Goal: Information Seeking & Learning: Learn about a topic

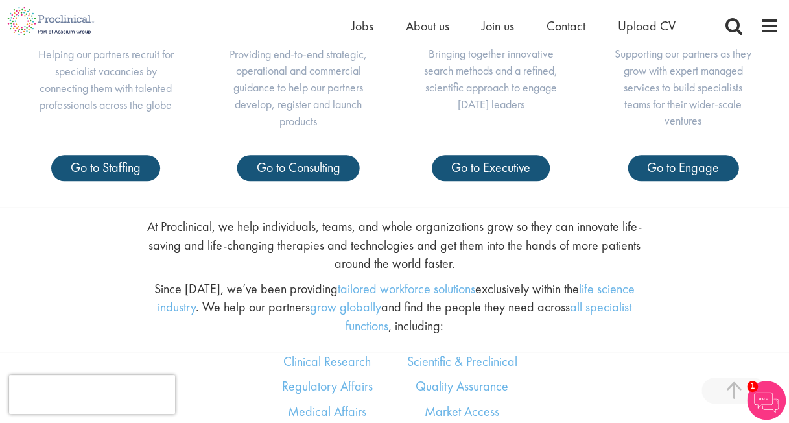
scroll to position [583, 0]
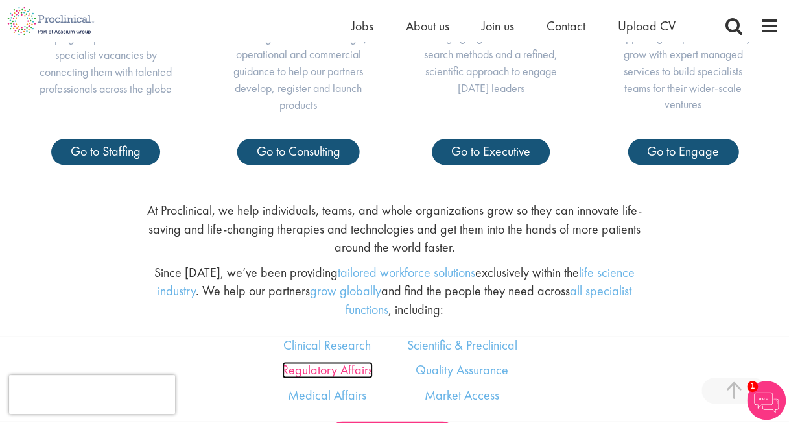
click at [320, 366] on link "Regulatory Affairs" at bounding box center [327, 369] width 91 height 17
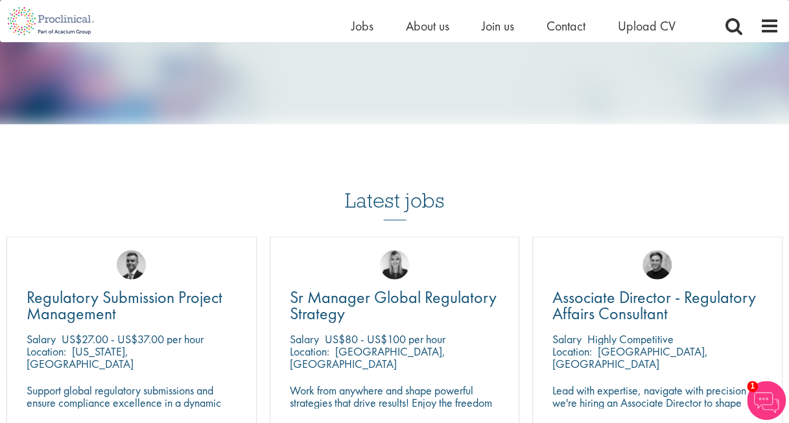
scroll to position [1361, 0]
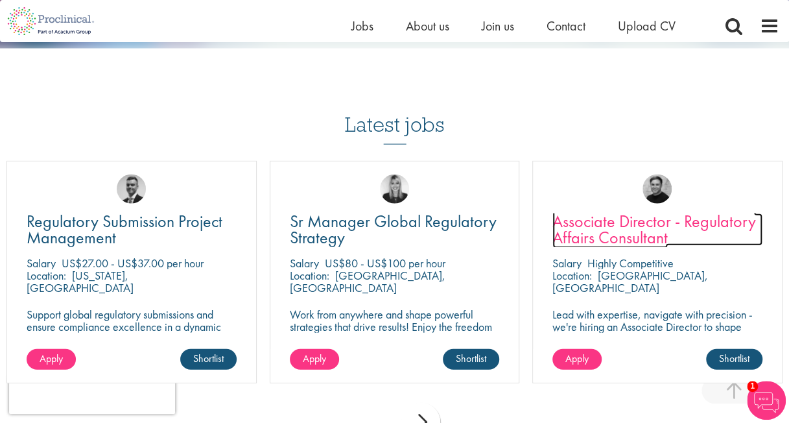
click at [611, 218] on span "Associate Director - Regulatory Affairs Consultant" at bounding box center [654, 229] width 204 height 38
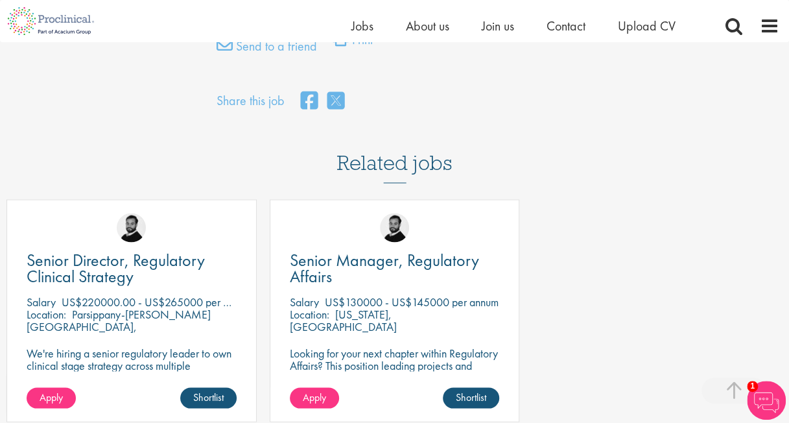
scroll to position [972, 0]
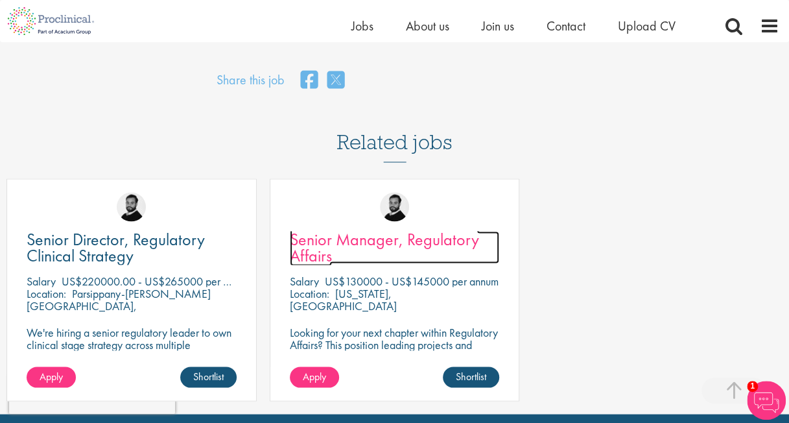
click at [340, 228] on span "Senior Manager, Regulatory Affairs" at bounding box center [384, 247] width 189 height 38
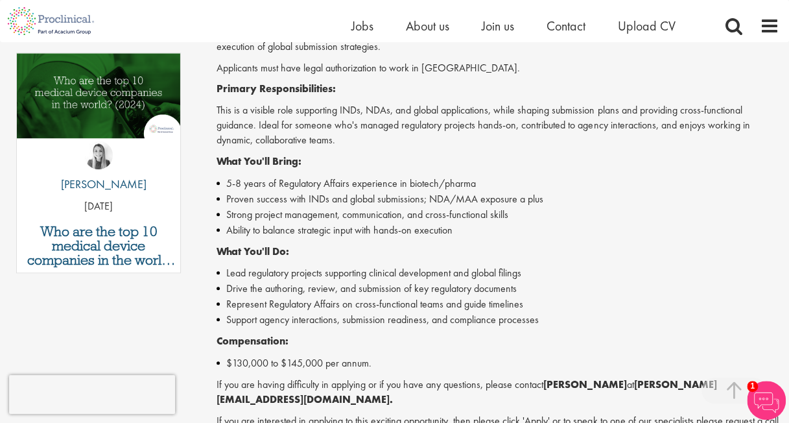
scroll to position [454, 0]
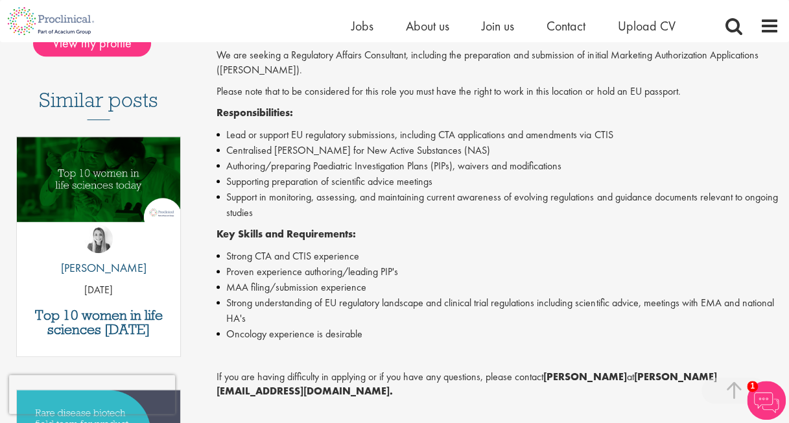
scroll to position [330, 0]
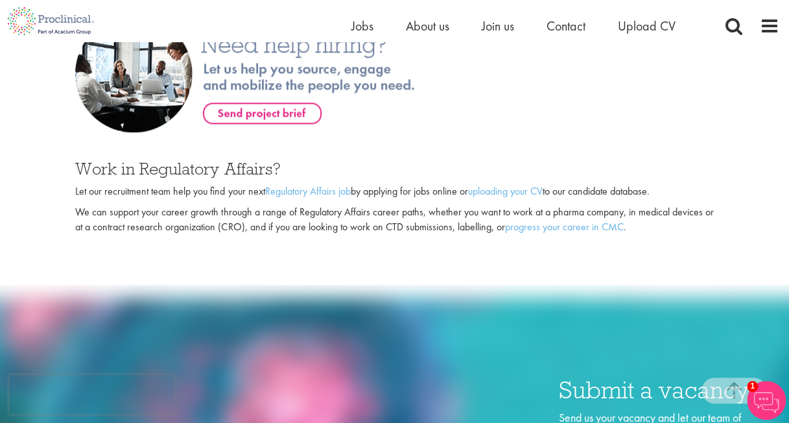
scroll to position [799, 0]
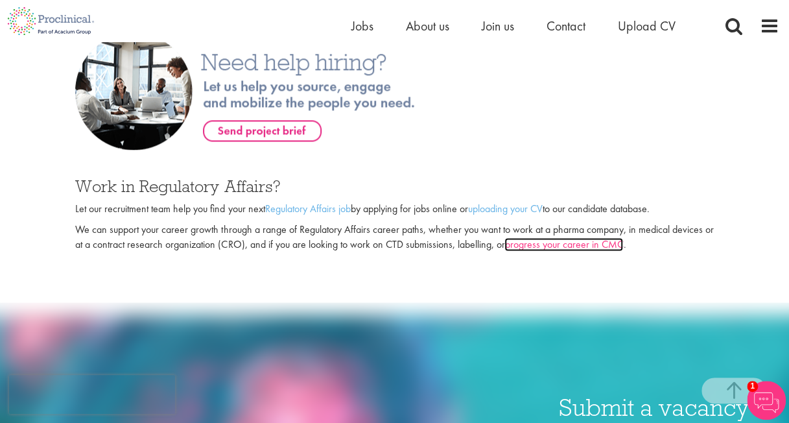
click at [603, 237] on link "progress your career in CMC" at bounding box center [563, 244] width 119 height 14
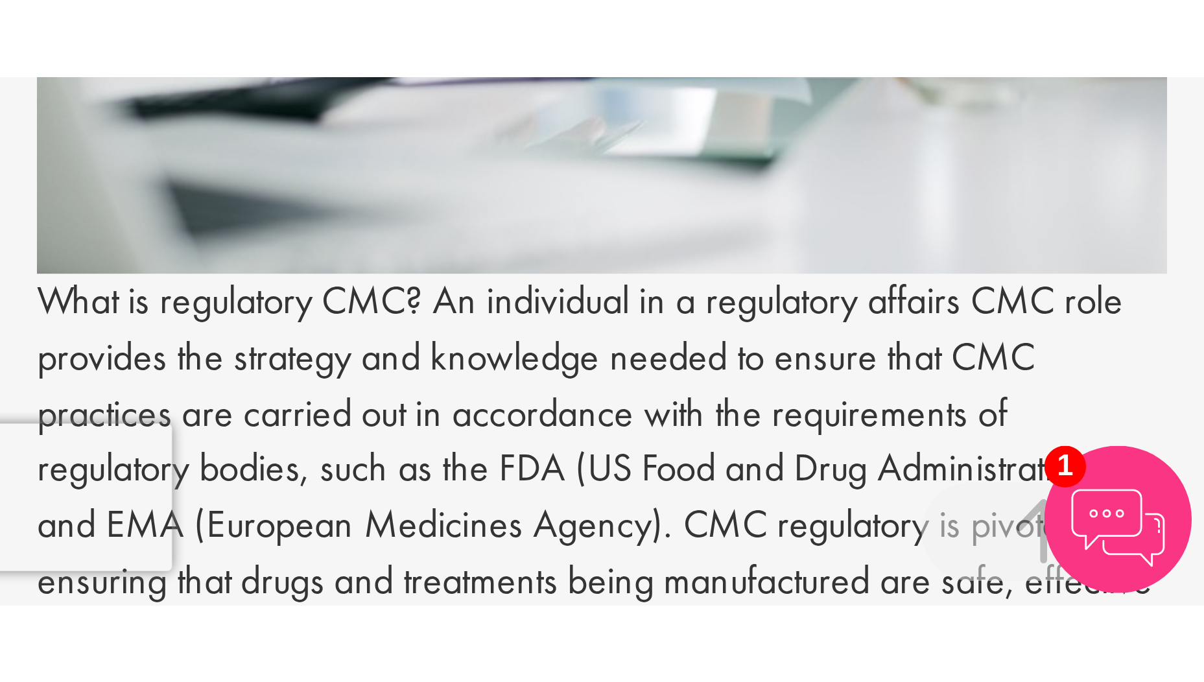
scroll to position [583, 0]
